Goal: Information Seeking & Learning: Learn about a topic

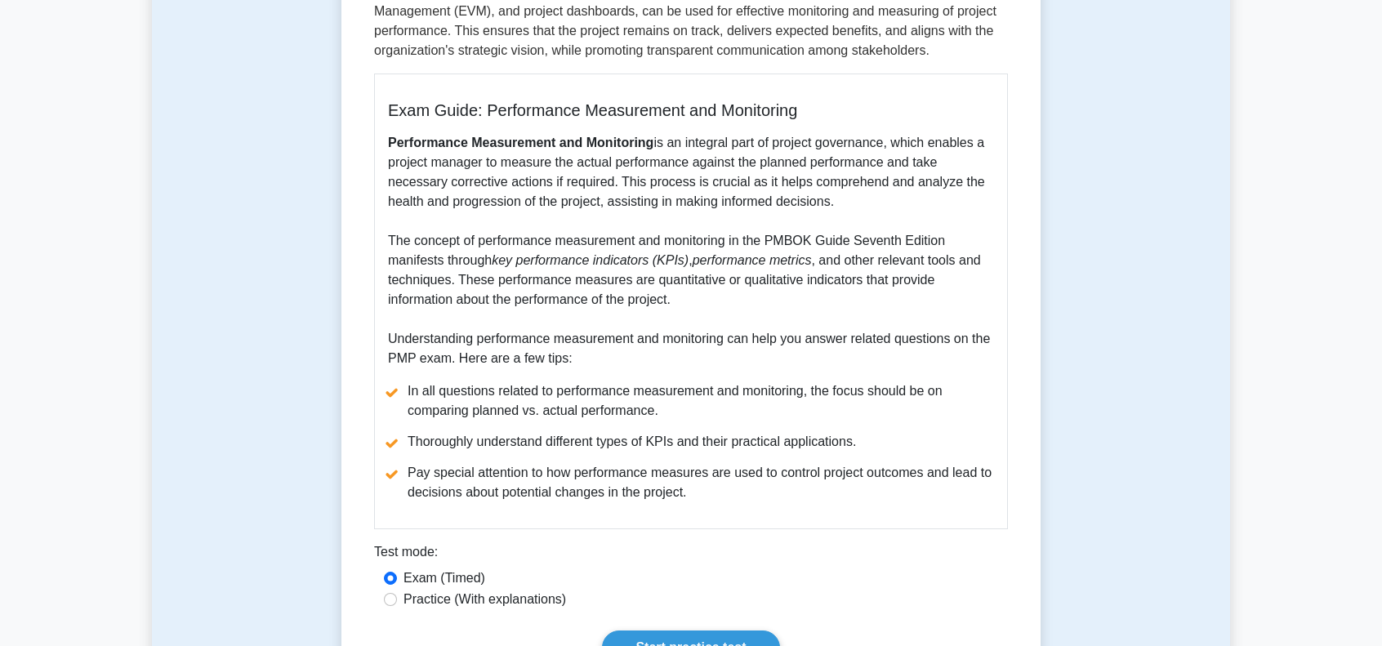
scroll to position [490, 0]
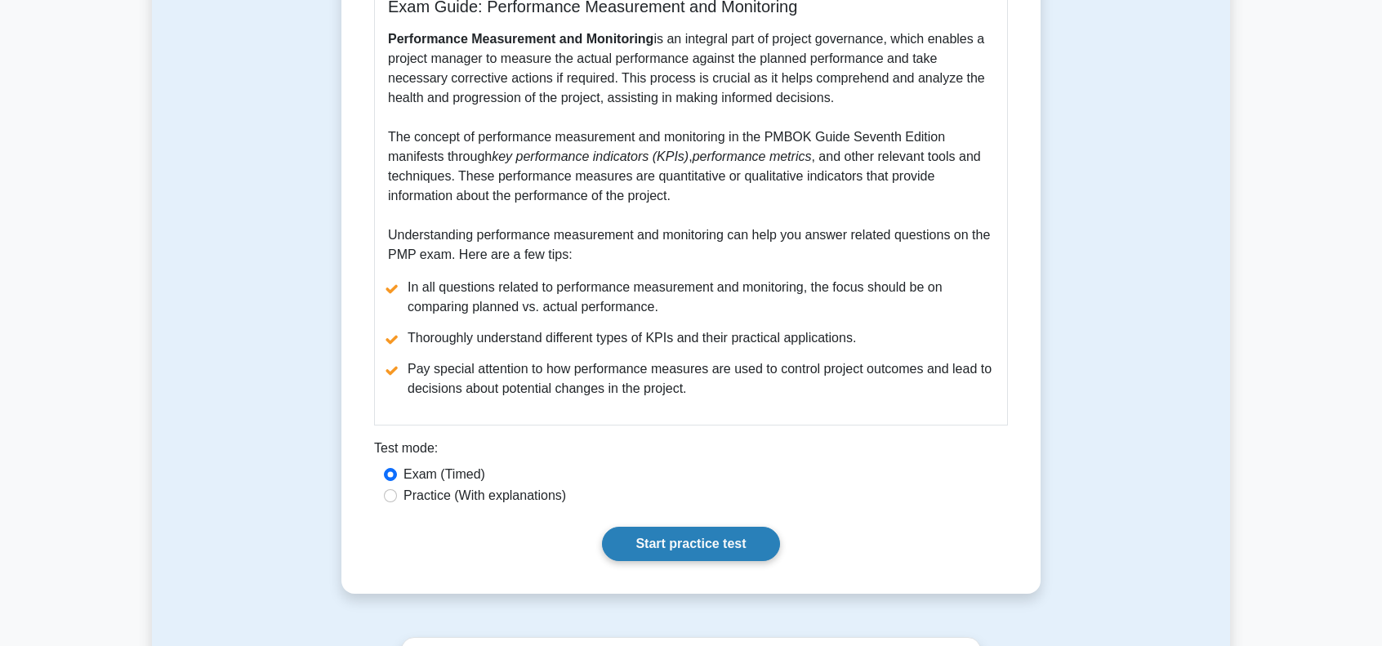
click at [718, 545] on link "Start practice test" at bounding box center [690, 544] width 177 height 34
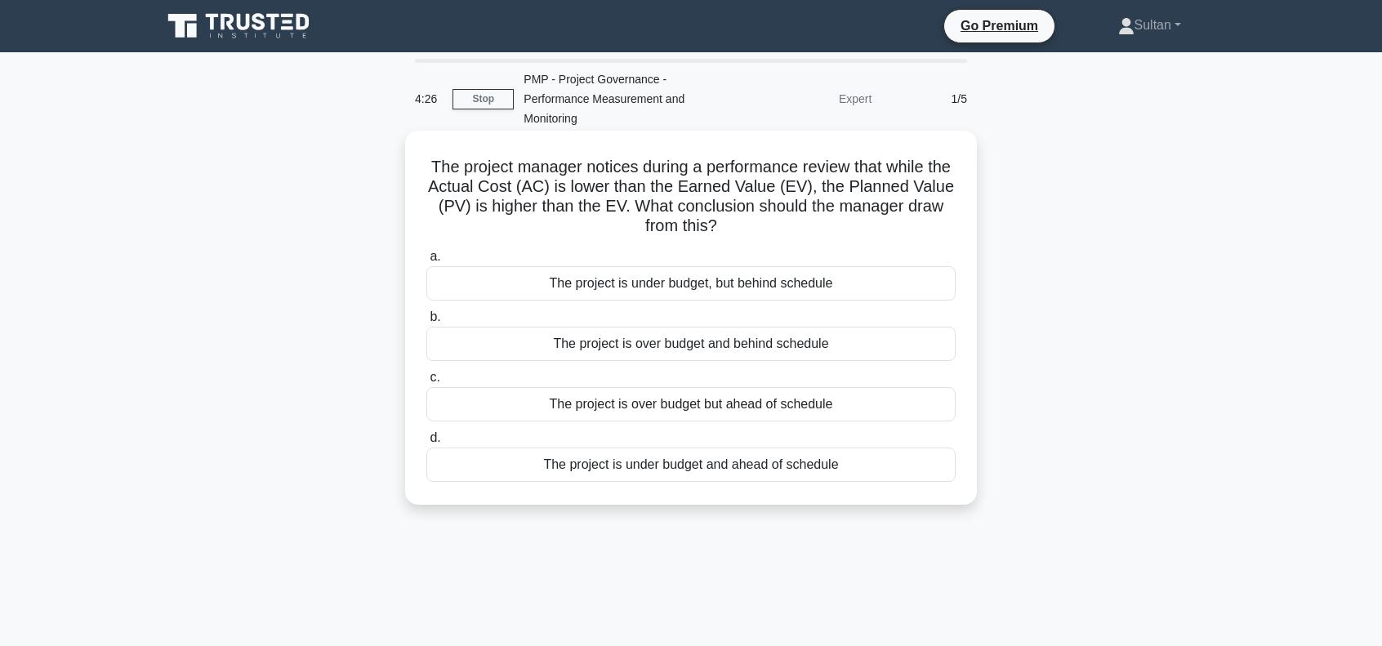
click at [676, 288] on div "The project is under budget, but behind schedule" at bounding box center [690, 283] width 529 height 34
click at [426, 262] on input "a. The project is under budget, but behind schedule" at bounding box center [426, 257] width 0 height 11
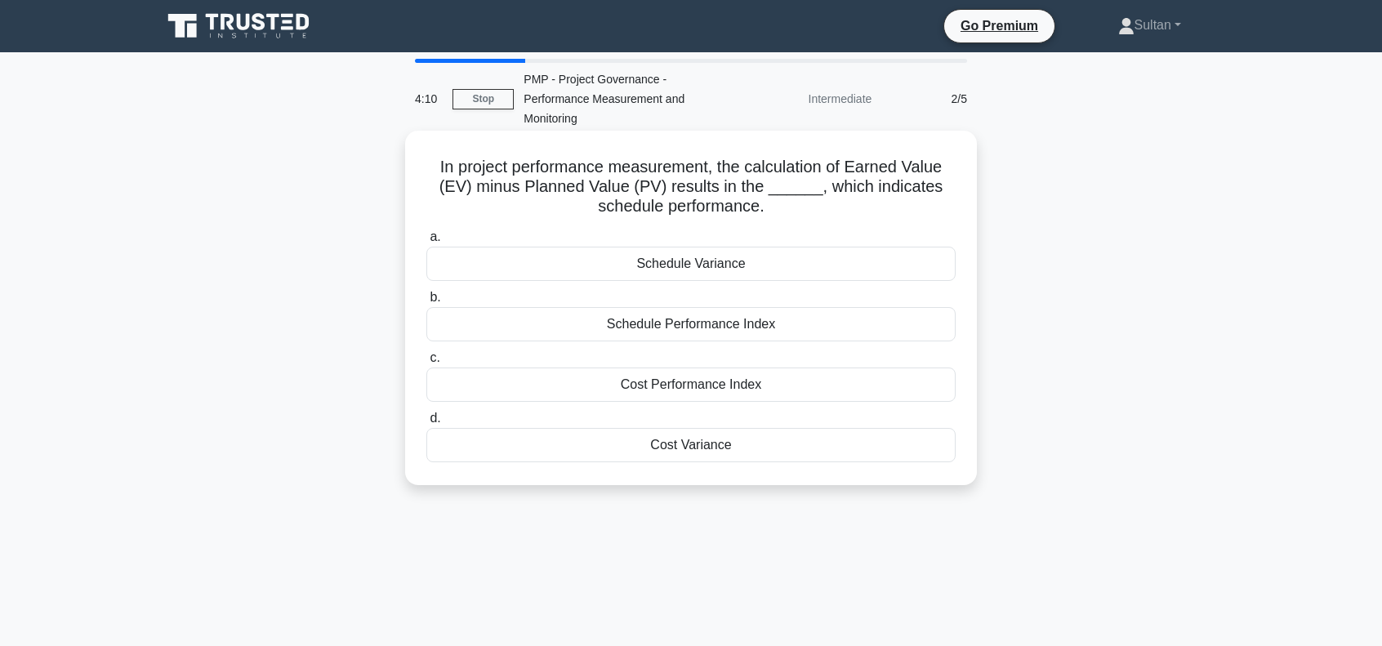
click at [671, 270] on div "Schedule Variance" at bounding box center [690, 264] width 529 height 34
click at [426, 243] on input "a. Schedule Variance" at bounding box center [426, 237] width 0 height 11
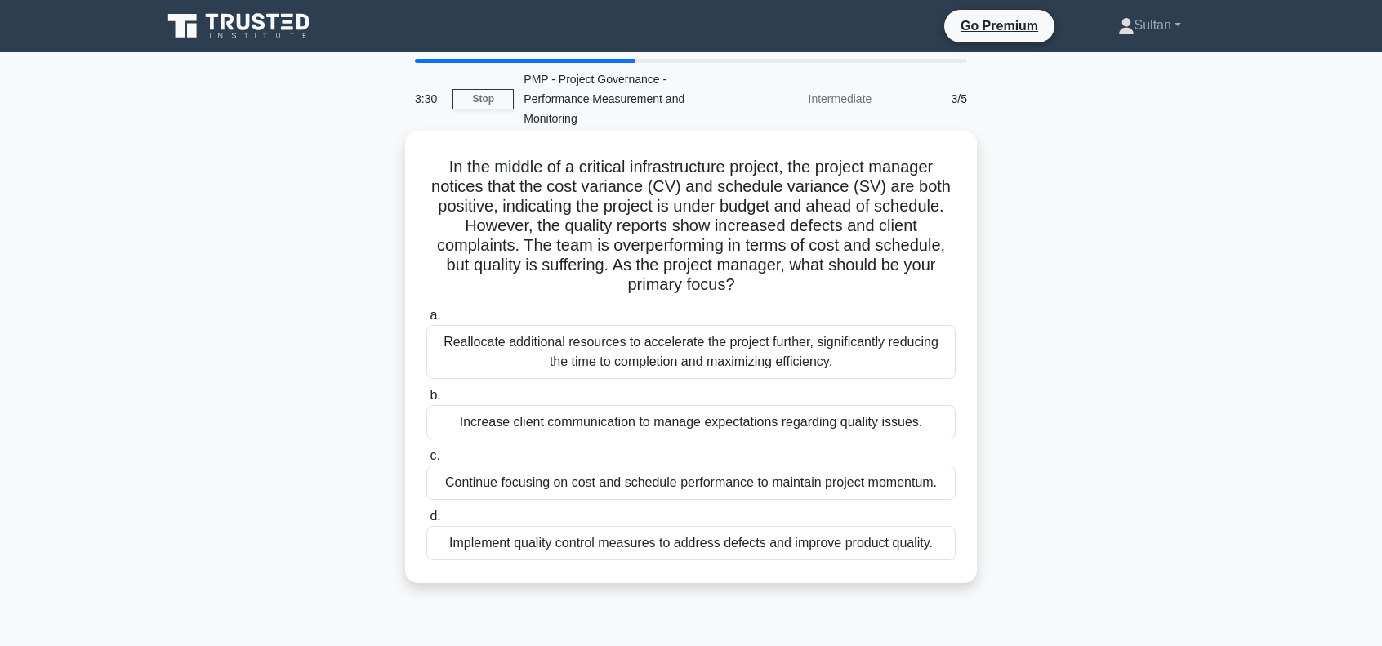
click at [684, 547] on div "Implement quality control measures to address defects and improve product quali…" at bounding box center [690, 543] width 529 height 34
click at [426, 522] on input "d. Implement quality control measures to address defects and improve product qu…" at bounding box center [426, 516] width 0 height 11
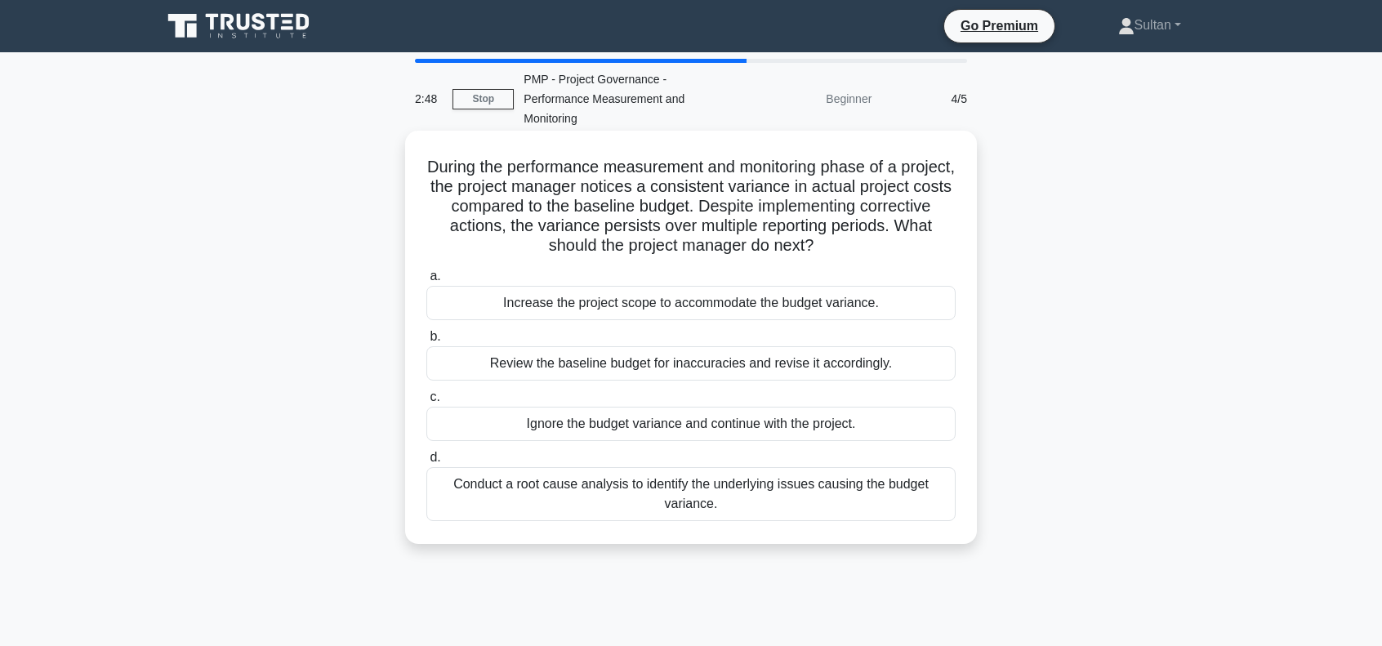
click at [738, 489] on div "Conduct a root cause analysis to identify the underlying issues causing the bud…" at bounding box center [690, 494] width 529 height 54
click at [426, 463] on input "d. Conduct a root cause analysis to identify the underlying issues causing the …" at bounding box center [426, 458] width 0 height 11
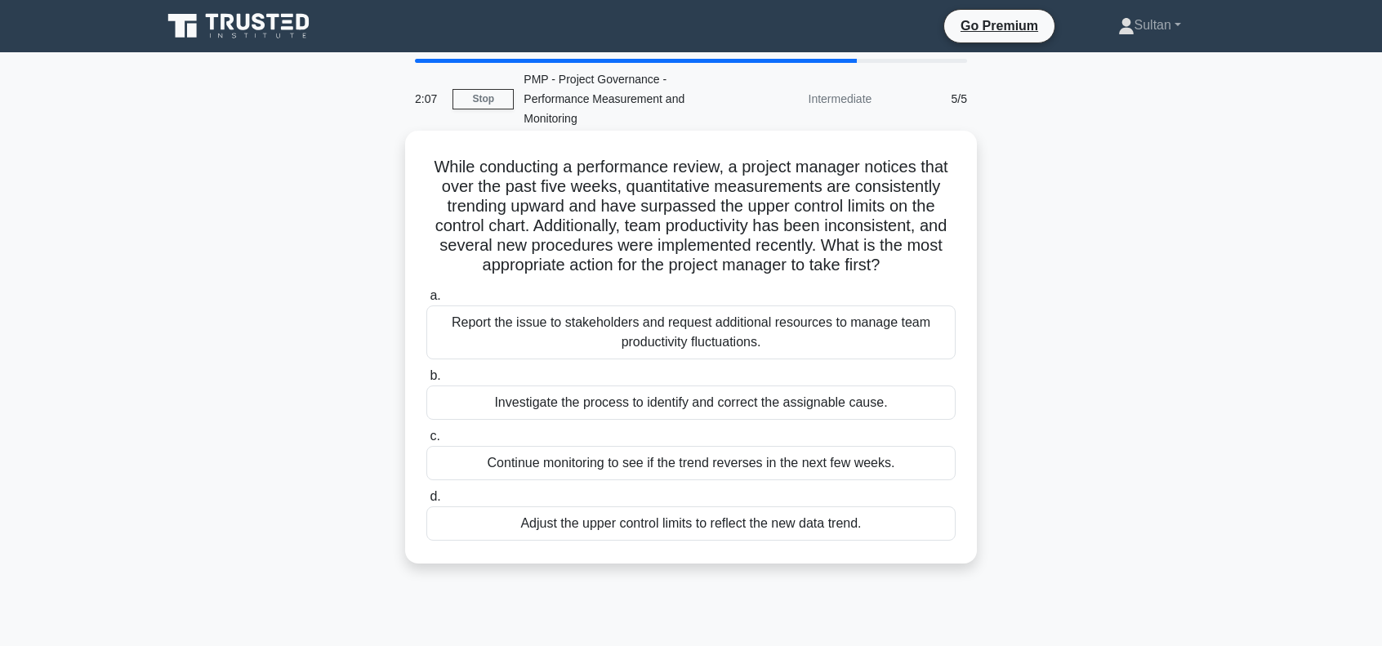
click at [596, 408] on div "Investigate the process to identify and correct the assignable cause." at bounding box center [690, 403] width 529 height 34
click at [426, 381] on input "b. Investigate the process to identify and correct the assignable cause." at bounding box center [426, 376] width 0 height 11
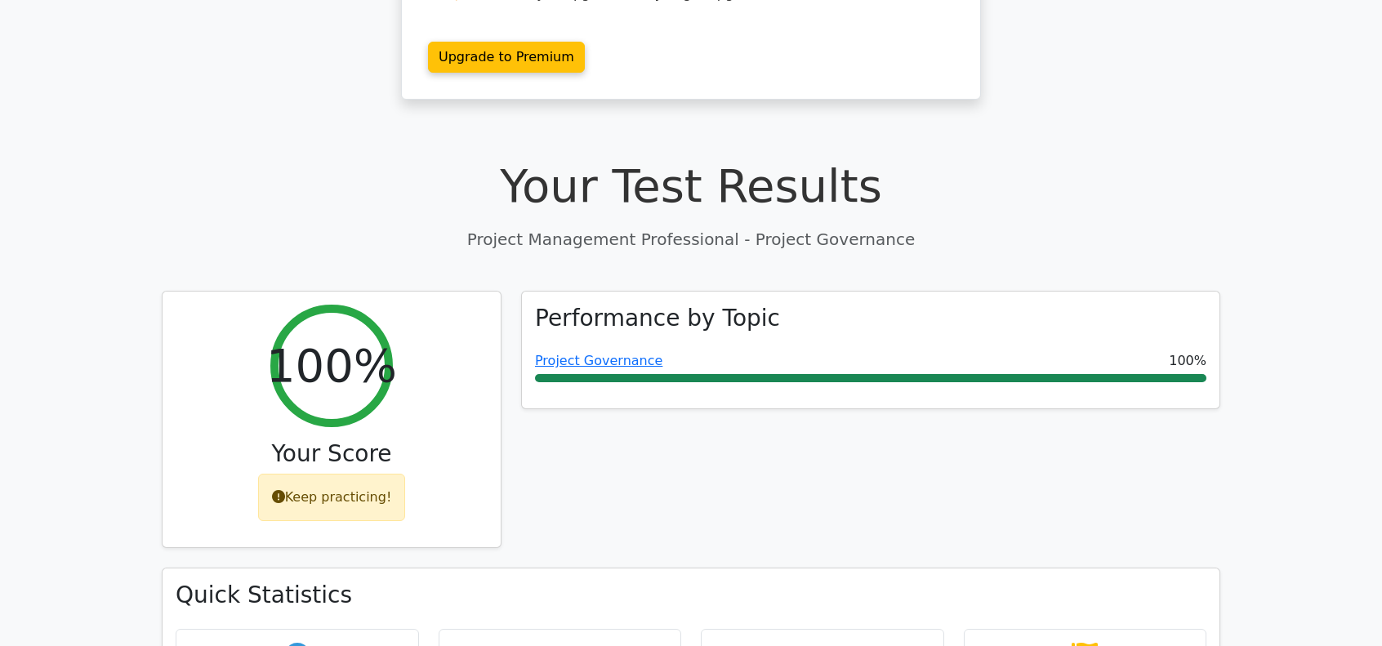
scroll to position [490, 0]
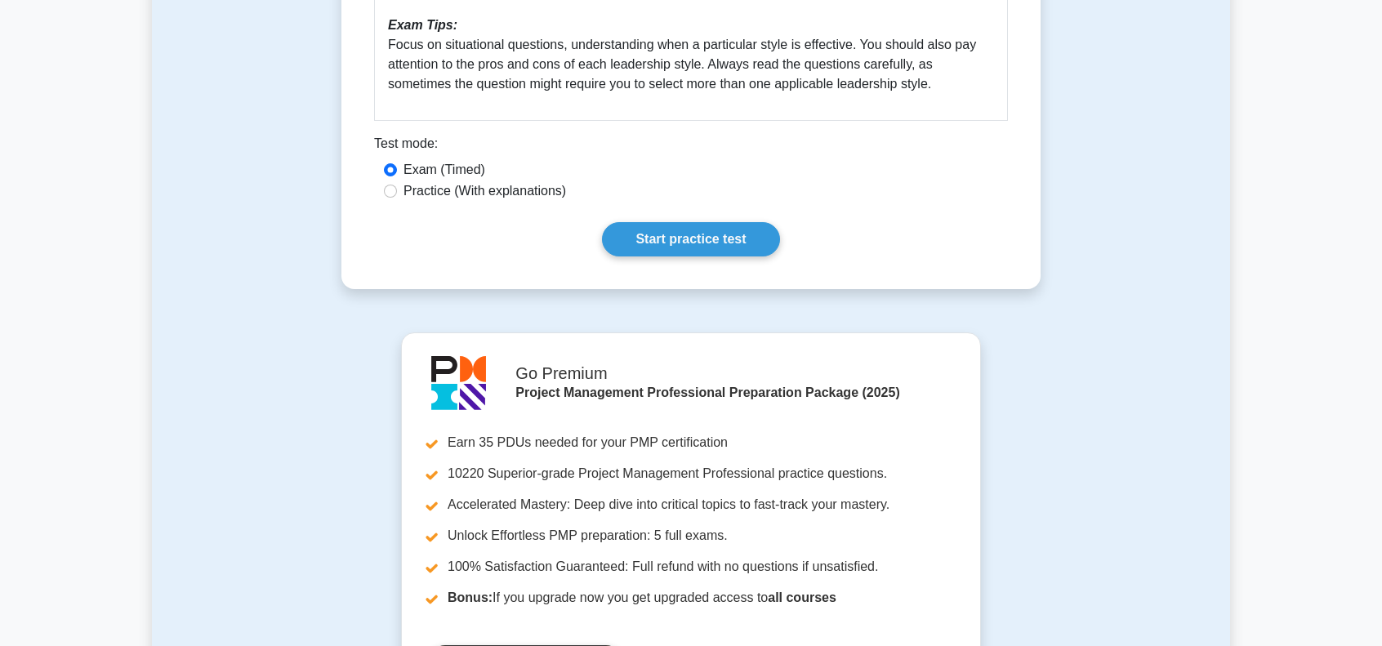
scroll to position [899, 0]
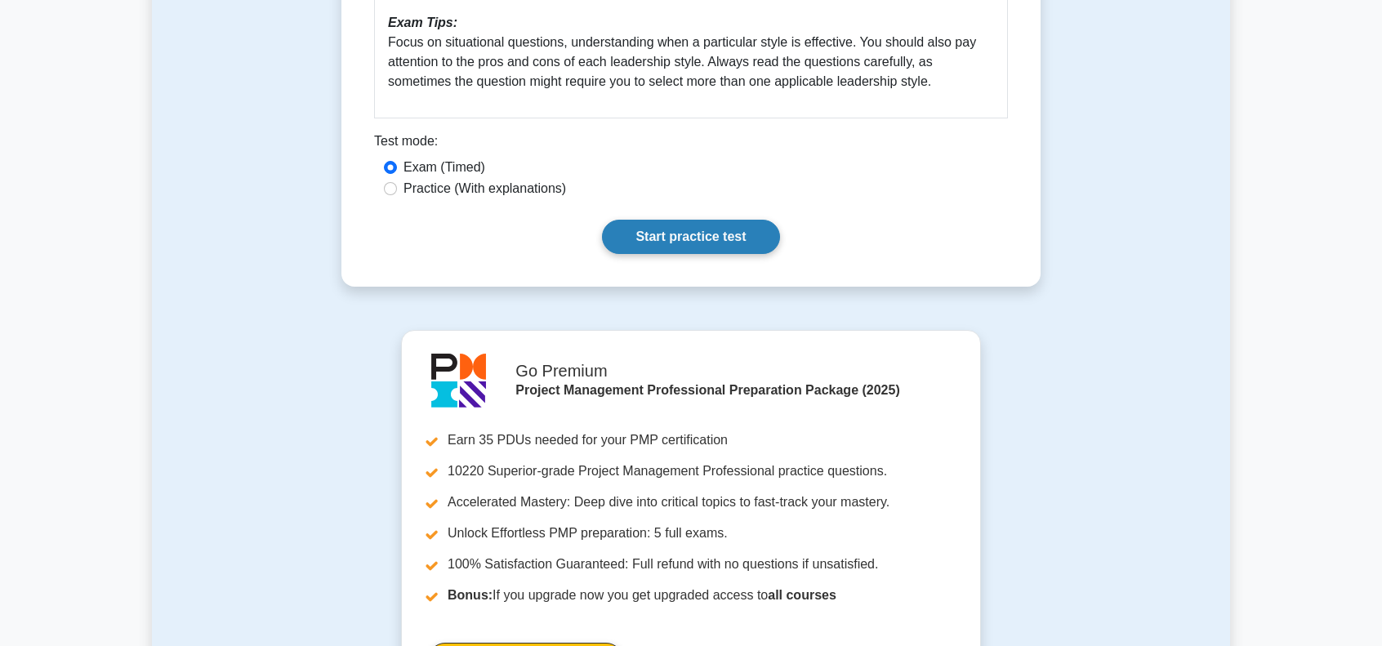
click at [659, 233] on link "Start practice test" at bounding box center [690, 237] width 177 height 34
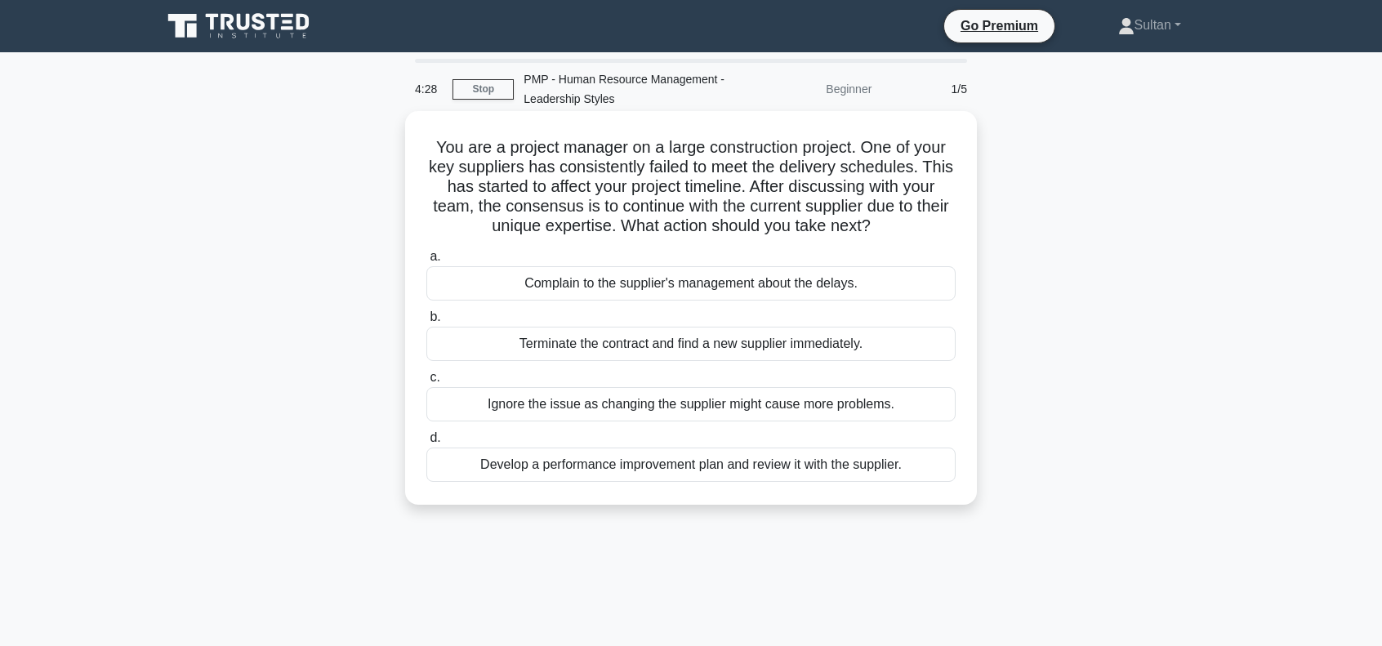
click at [618, 468] on div "Develop a performance improvement plan and review it with the supplier." at bounding box center [690, 465] width 529 height 34
click at [426, 444] on input "d. Develop a performance improvement plan and review it with the supplier." at bounding box center [426, 438] width 0 height 11
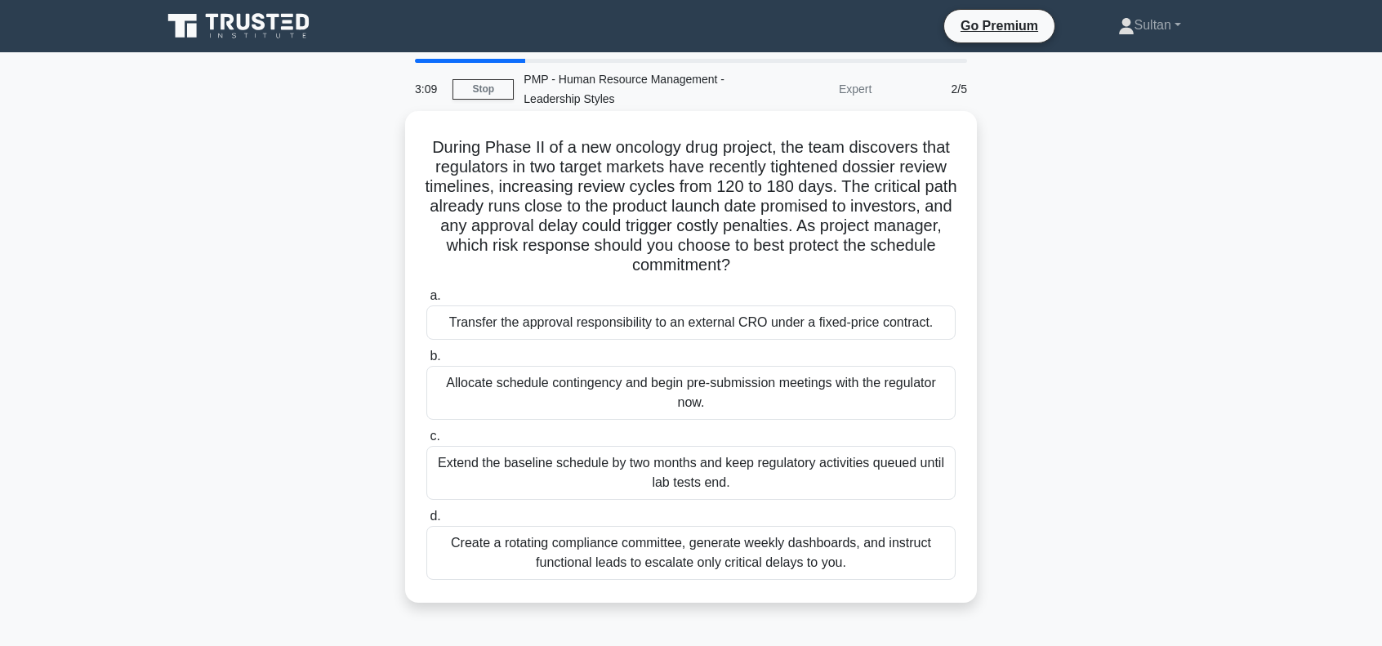
click at [524, 400] on div "Allocate schedule contingency and begin pre-submission meetings with the regula…" at bounding box center [690, 393] width 529 height 54
click at [426, 362] on input "b. Allocate schedule contingency and begin pre-submission meetings with the reg…" at bounding box center [426, 356] width 0 height 11
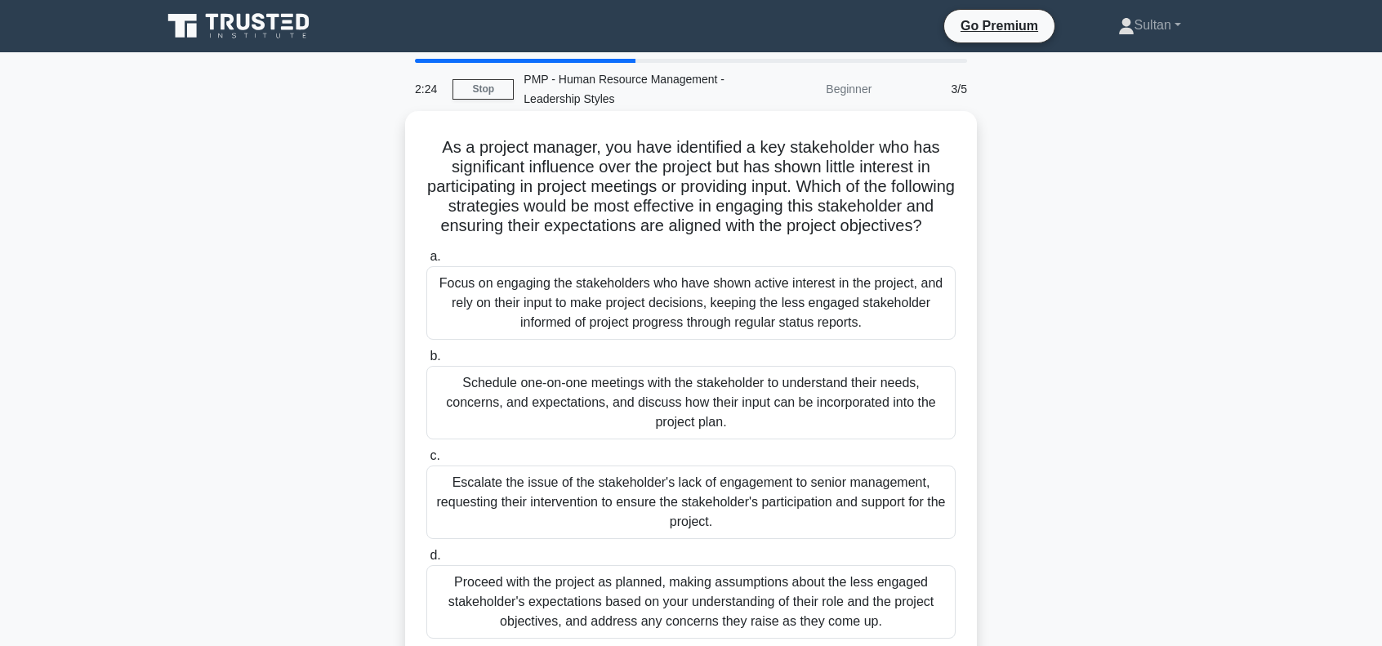
click at [634, 428] on div "Schedule one-on-one meetings with the stakeholder to understand their needs, co…" at bounding box center [690, 403] width 529 height 74
click at [426, 362] on input "b. Schedule one-on-one meetings with the stakeholder to understand their needs,…" at bounding box center [426, 356] width 0 height 11
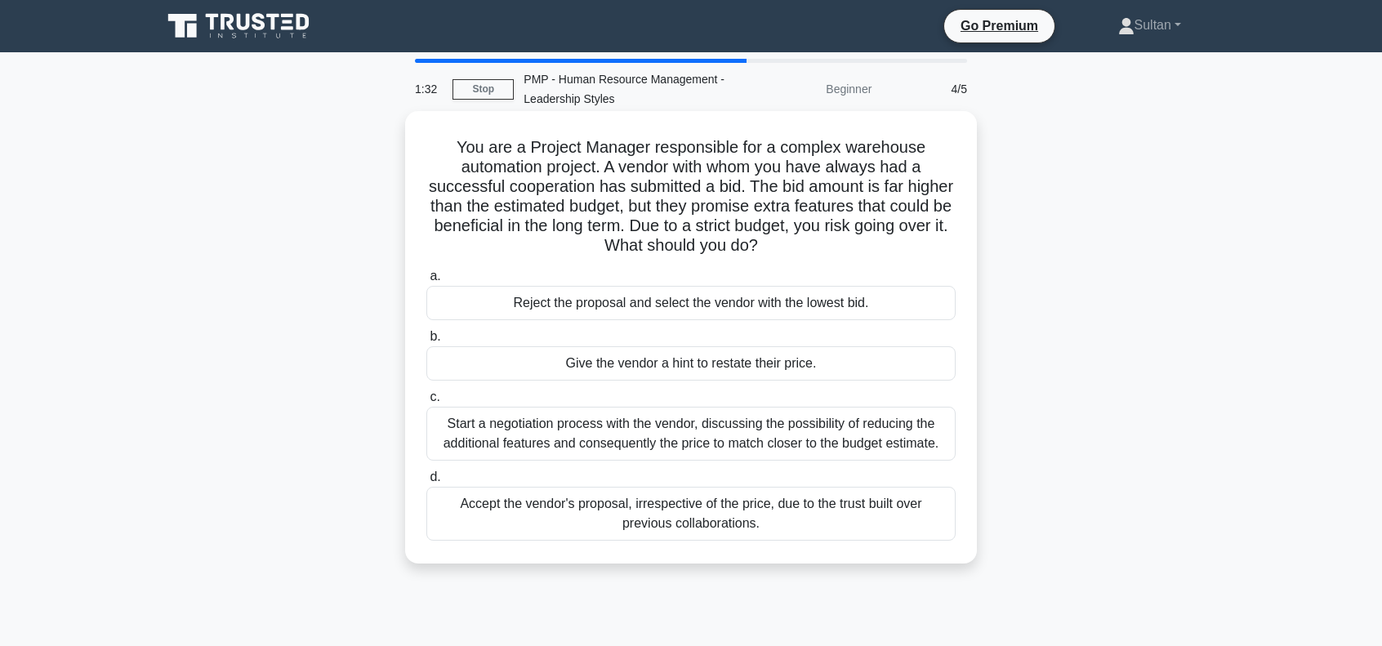
click at [573, 439] on div "Start a negotiation process with the vendor, discussing the possibility of redu…" at bounding box center [690, 434] width 529 height 54
click at [426, 403] on input "c. Start a negotiation process with the vendor, discussing the possibility of r…" at bounding box center [426, 397] width 0 height 11
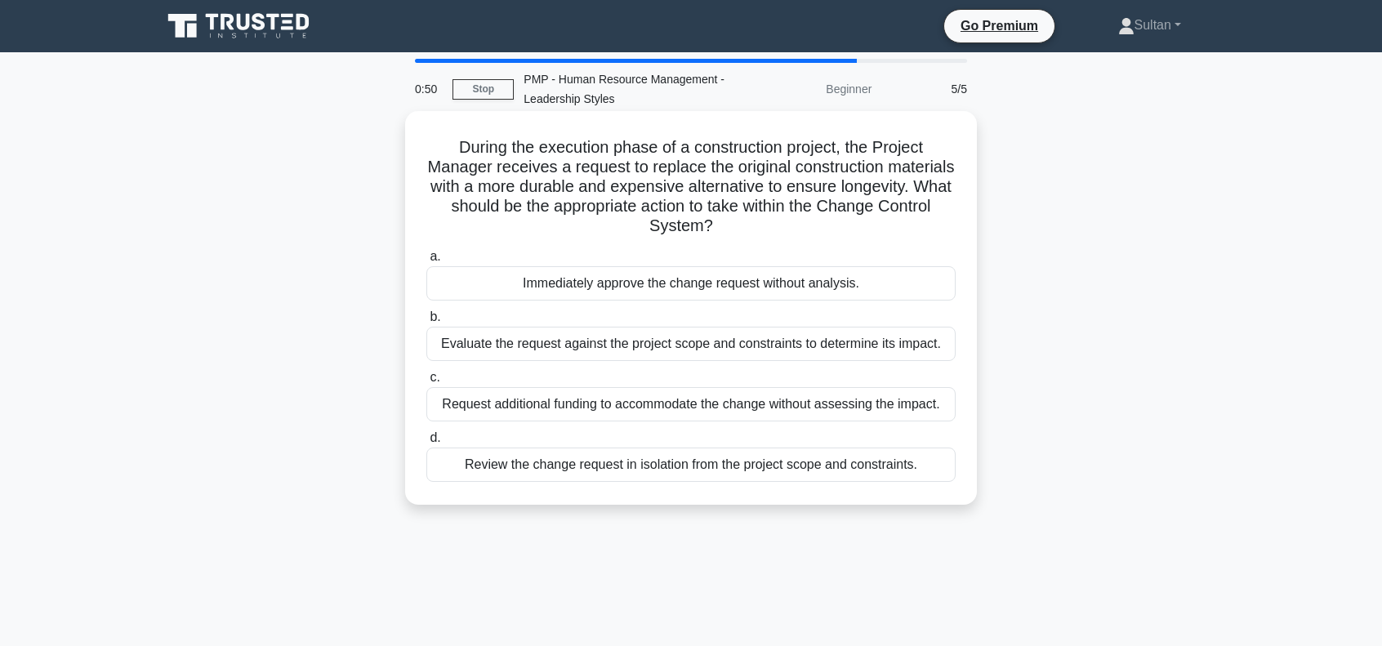
click at [660, 344] on div "Evaluate the request against the project scope and constraints to determine its…" at bounding box center [690, 344] width 529 height 34
click at [426, 323] on input "b. Evaluate the request against the project scope and constraints to determine …" at bounding box center [426, 317] width 0 height 11
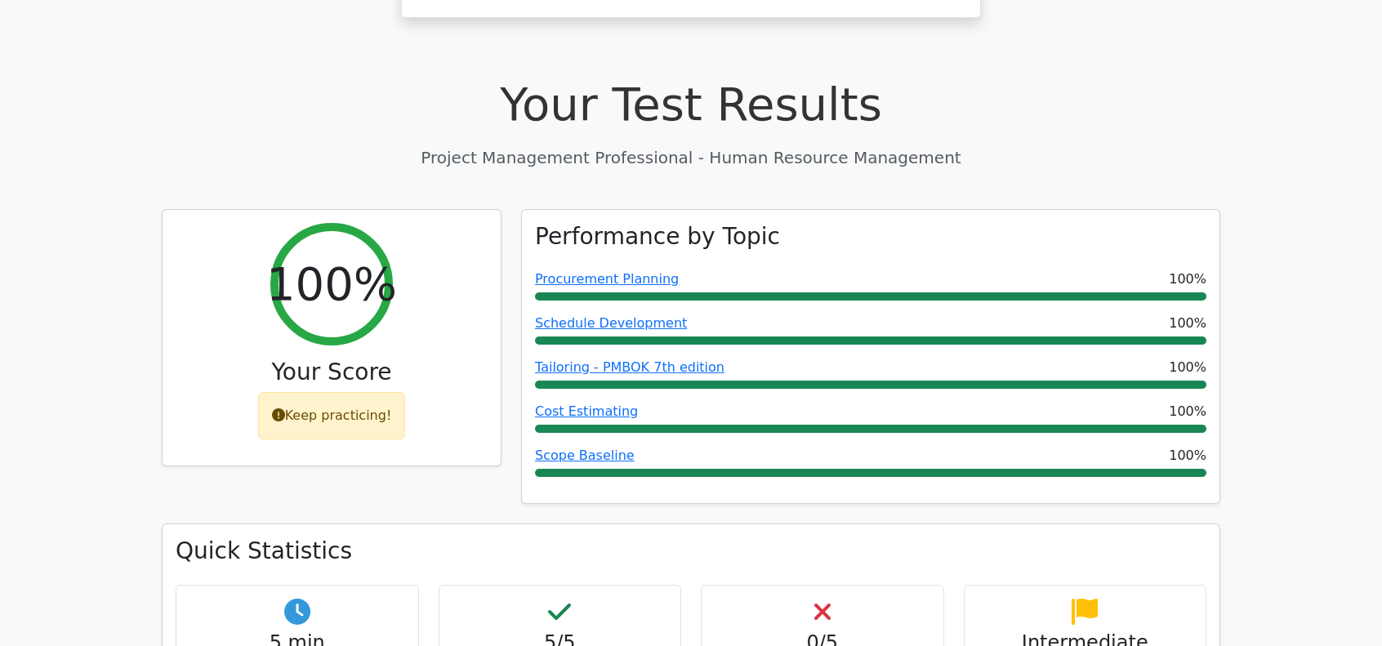
scroll to position [490, 0]
